Goal: Transaction & Acquisition: Subscribe to service/newsletter

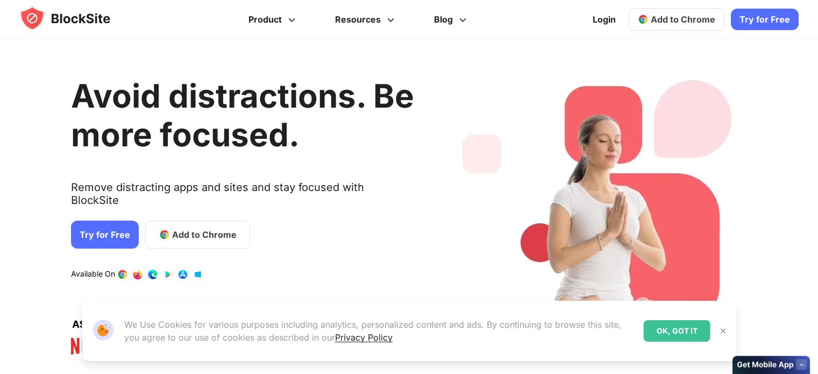
click at [104, 223] on link "Try for Free" at bounding box center [105, 234] width 68 height 28
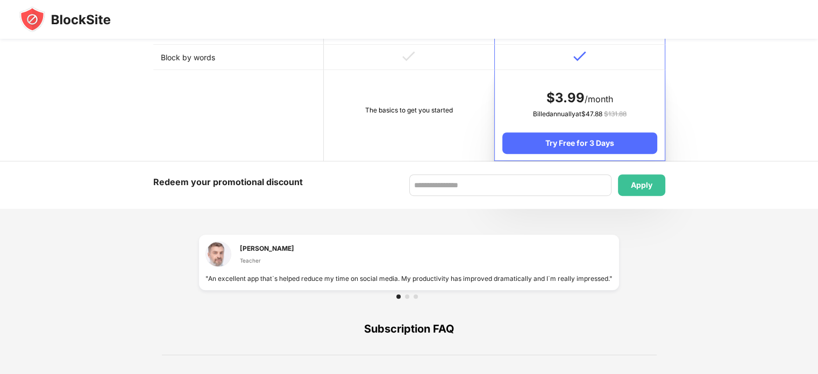
scroll to position [538, 0]
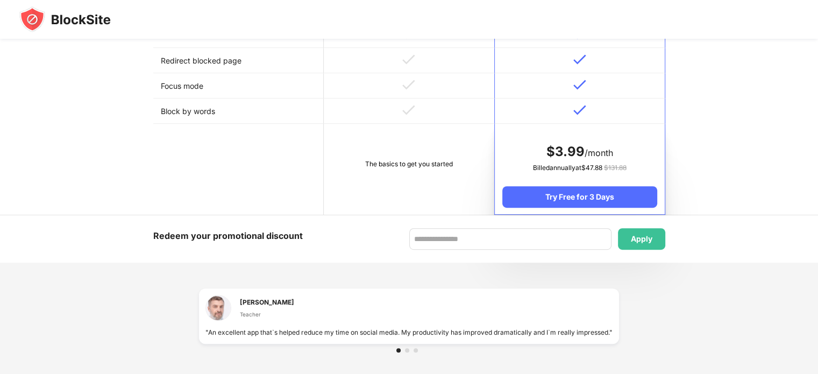
click at [414, 161] on div "The basics to get you started" at bounding box center [408, 164] width 155 height 11
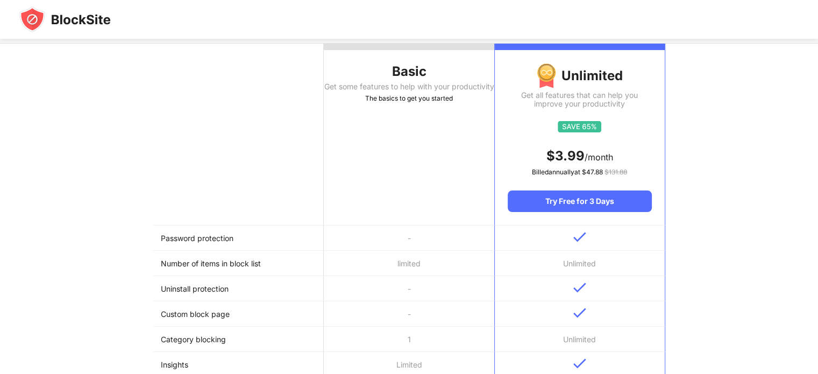
scroll to position [0, 0]
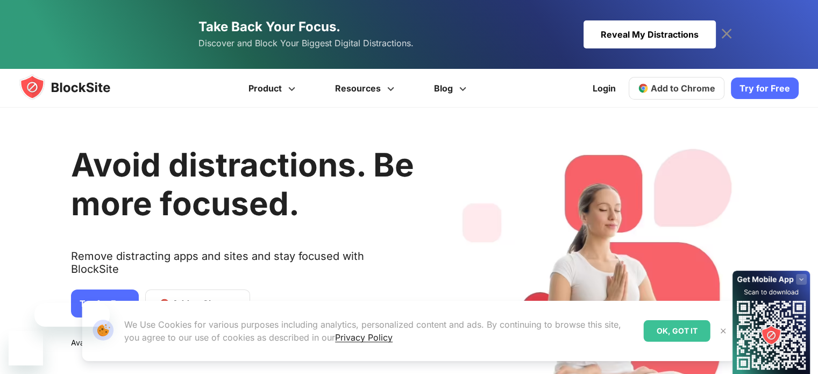
click at [227, 219] on h1 "Avoid distractions. Be more focused." at bounding box center [242, 183] width 343 height 77
